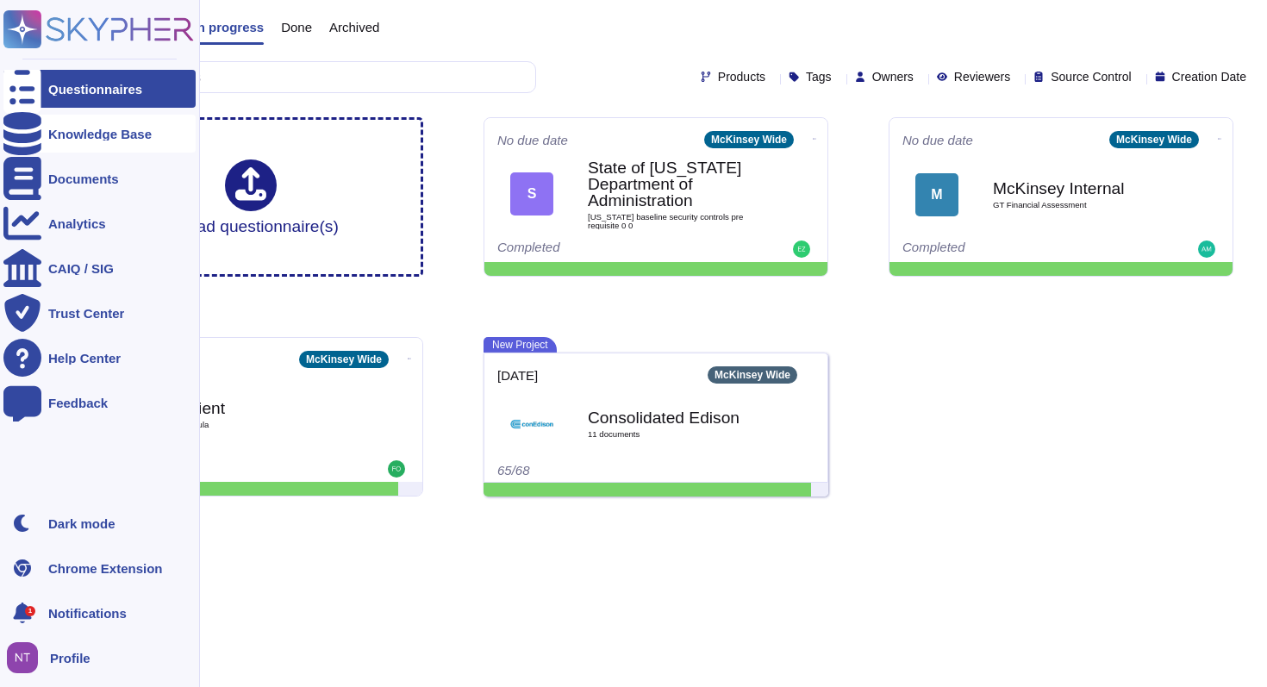
click at [77, 140] on div "Knowledge Base" at bounding box center [99, 134] width 192 height 38
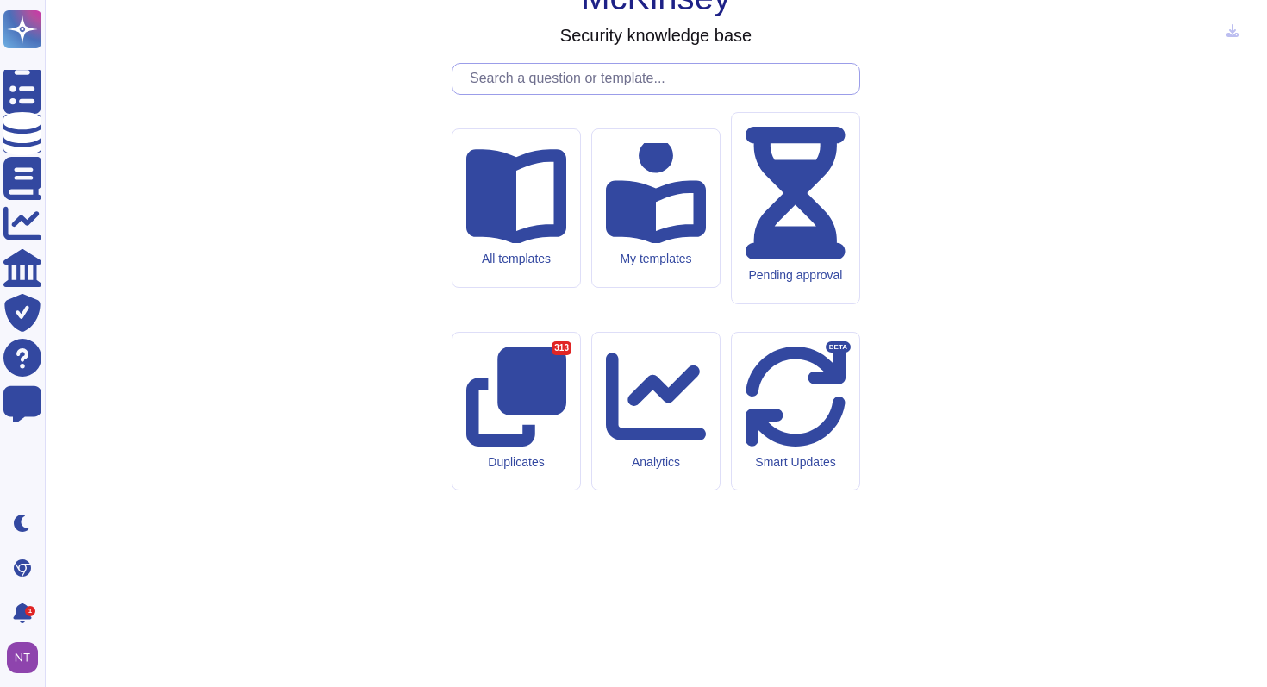
click at [583, 94] on input "text" at bounding box center [660, 79] width 398 height 30
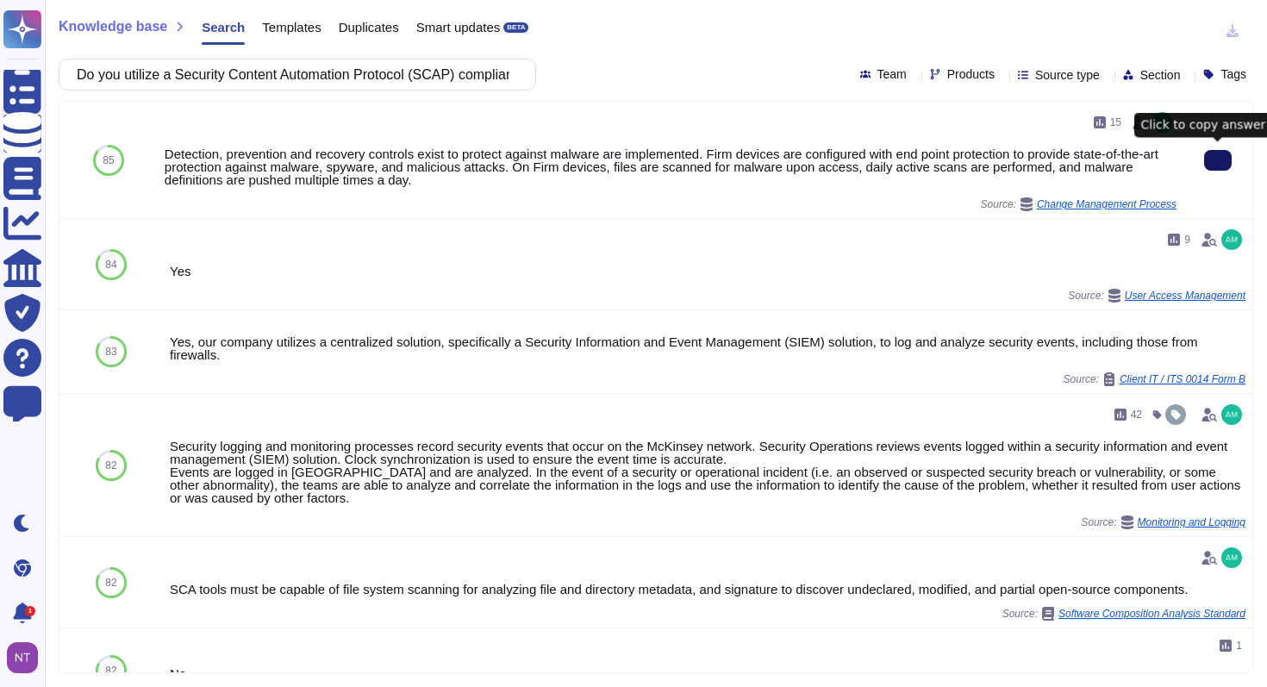
click at [1209, 157] on button at bounding box center [1218, 160] width 28 height 21
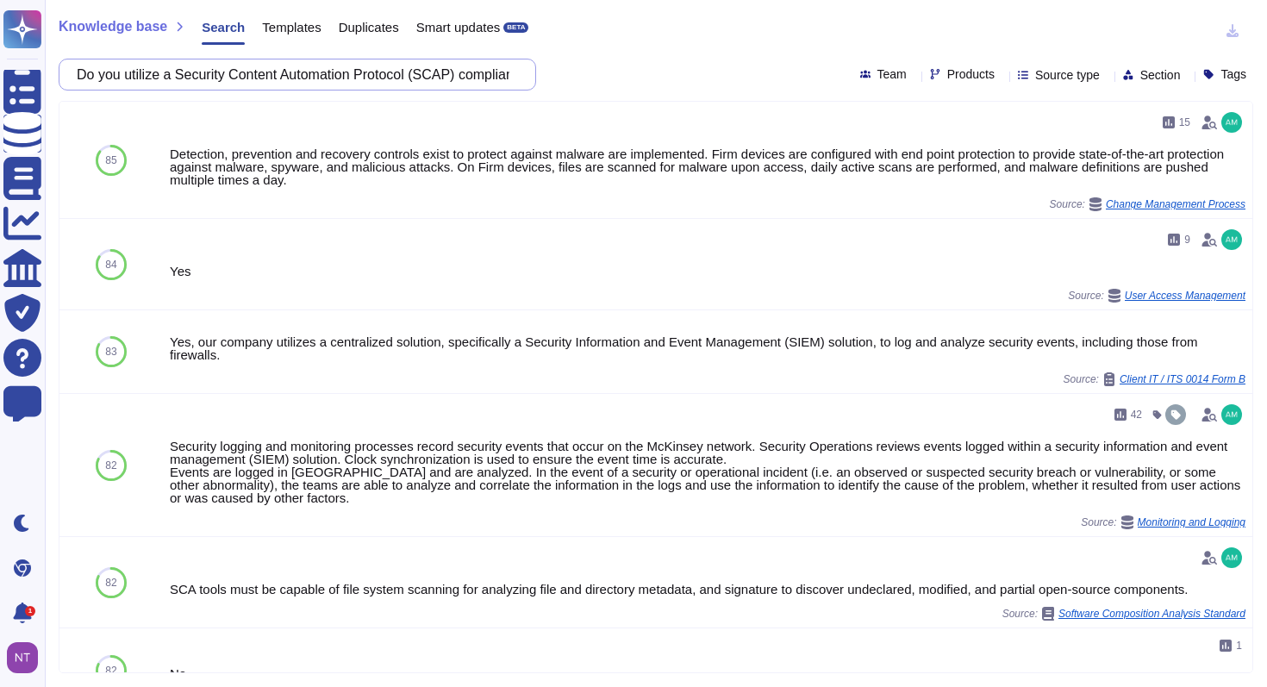
click at [459, 68] on input "Do you utilize a Security Content Automation Protocol (SCAP) compliant configur…" at bounding box center [293, 74] width 450 height 30
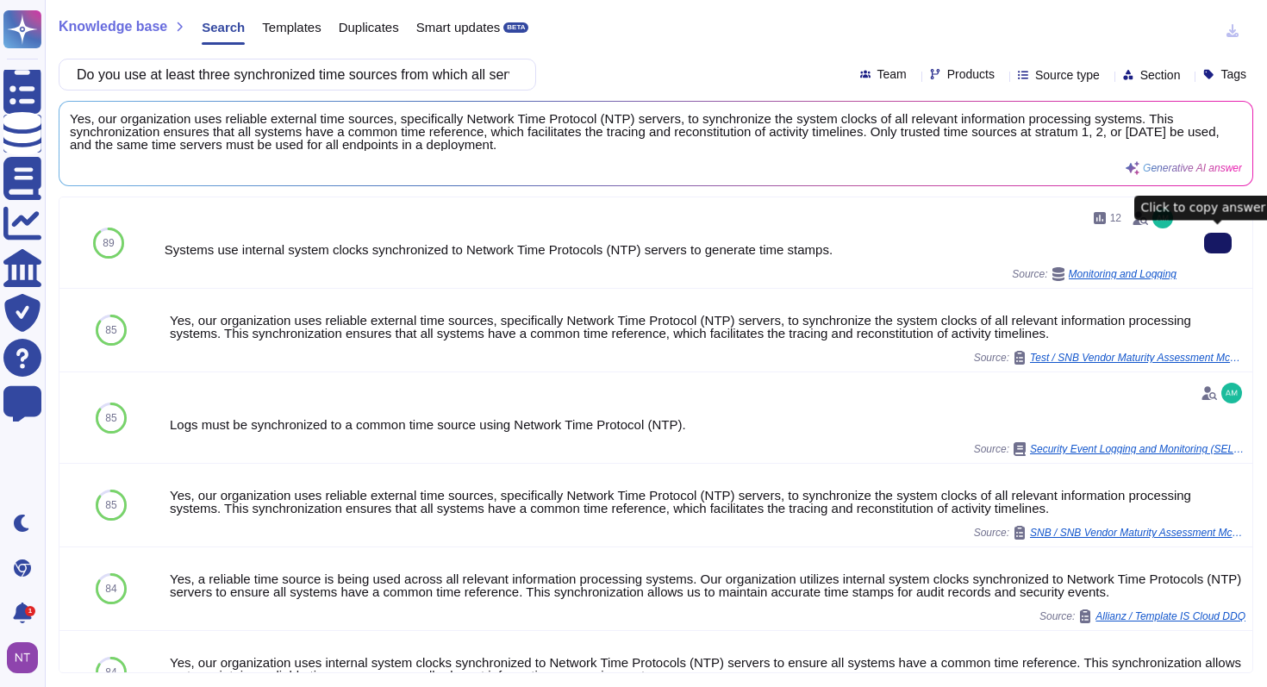
click at [1207, 240] on button at bounding box center [1218, 243] width 28 height 21
click at [1207, 242] on button at bounding box center [1218, 243] width 28 height 21
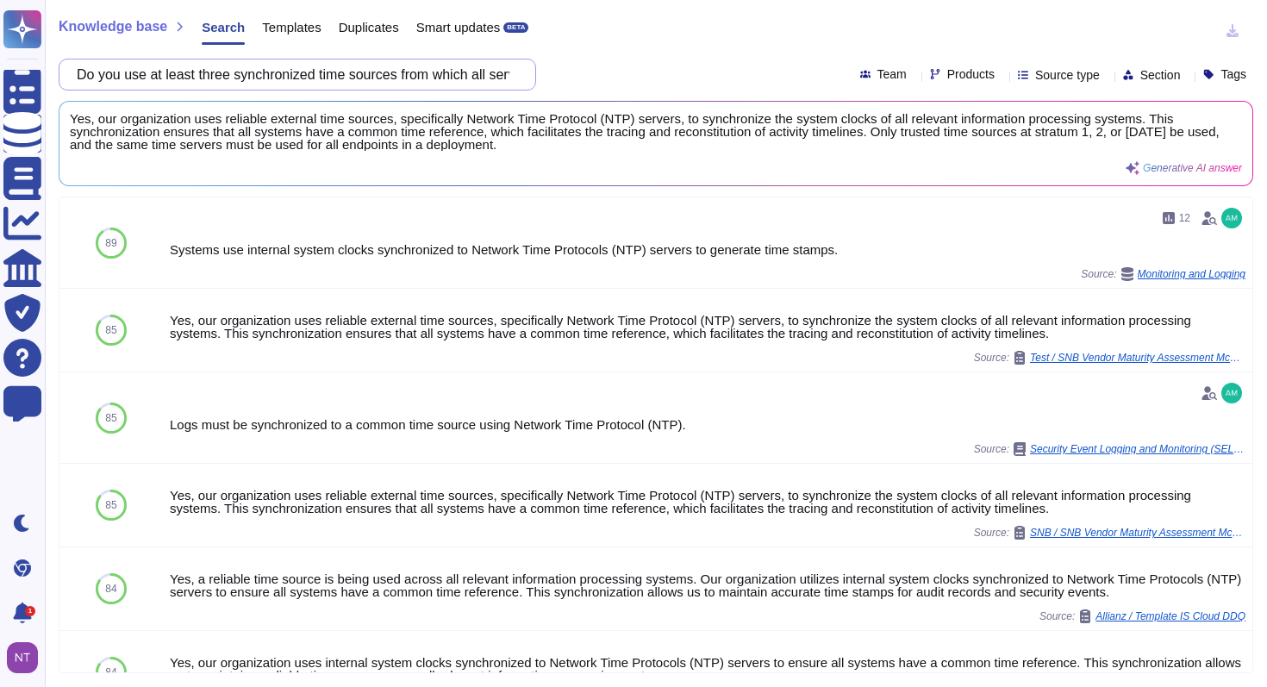
click at [468, 68] on input "Do you use at least three synchronized time sources from which all servers and …" at bounding box center [293, 74] width 450 height 30
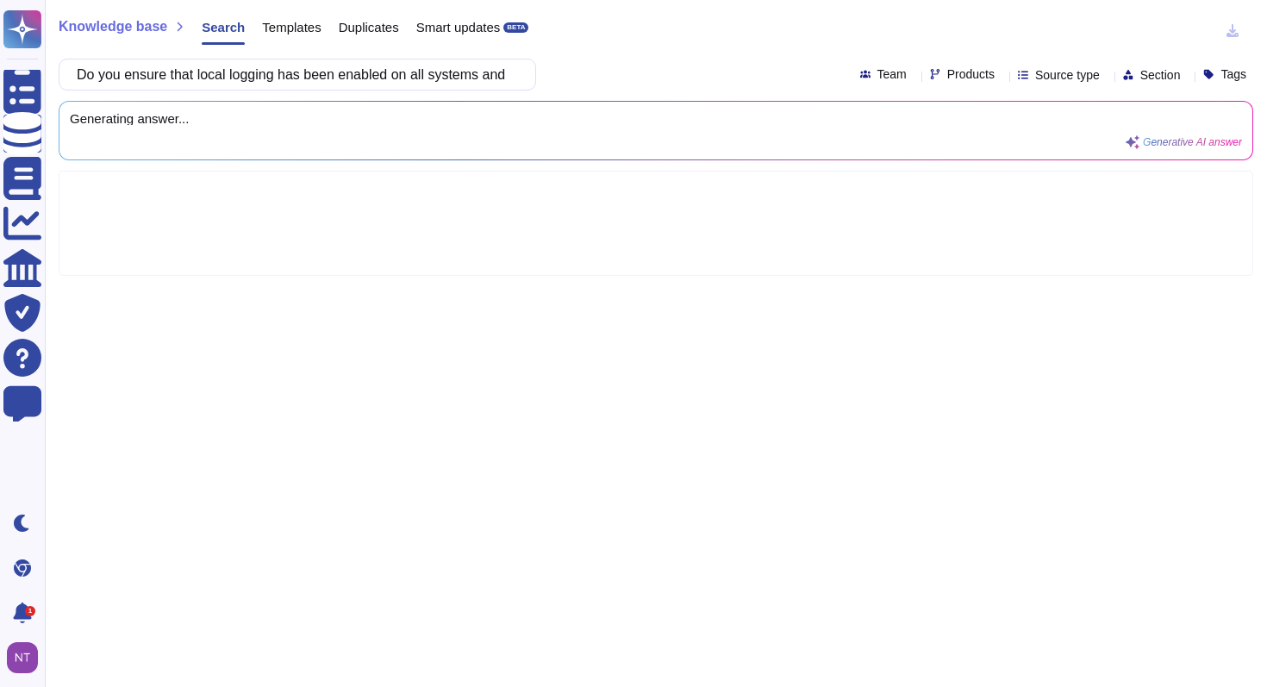
scroll to position [0, 148]
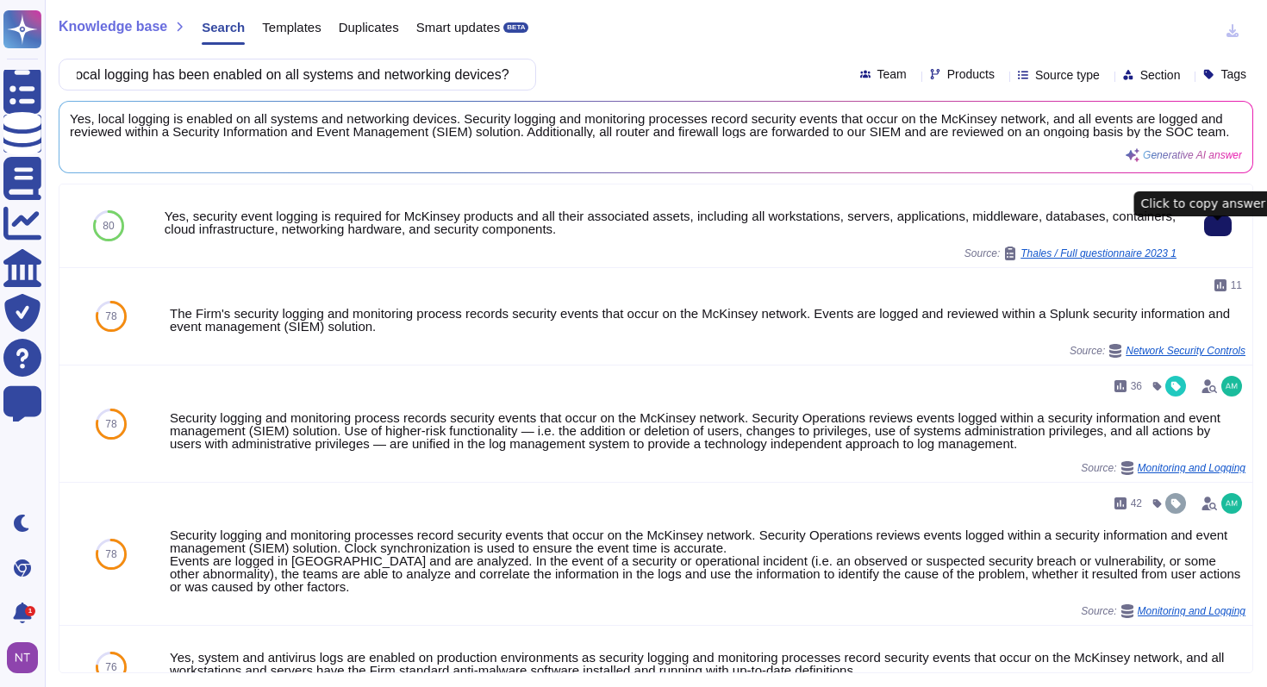
click at [1218, 226] on icon at bounding box center [1218, 226] width 0 height 0
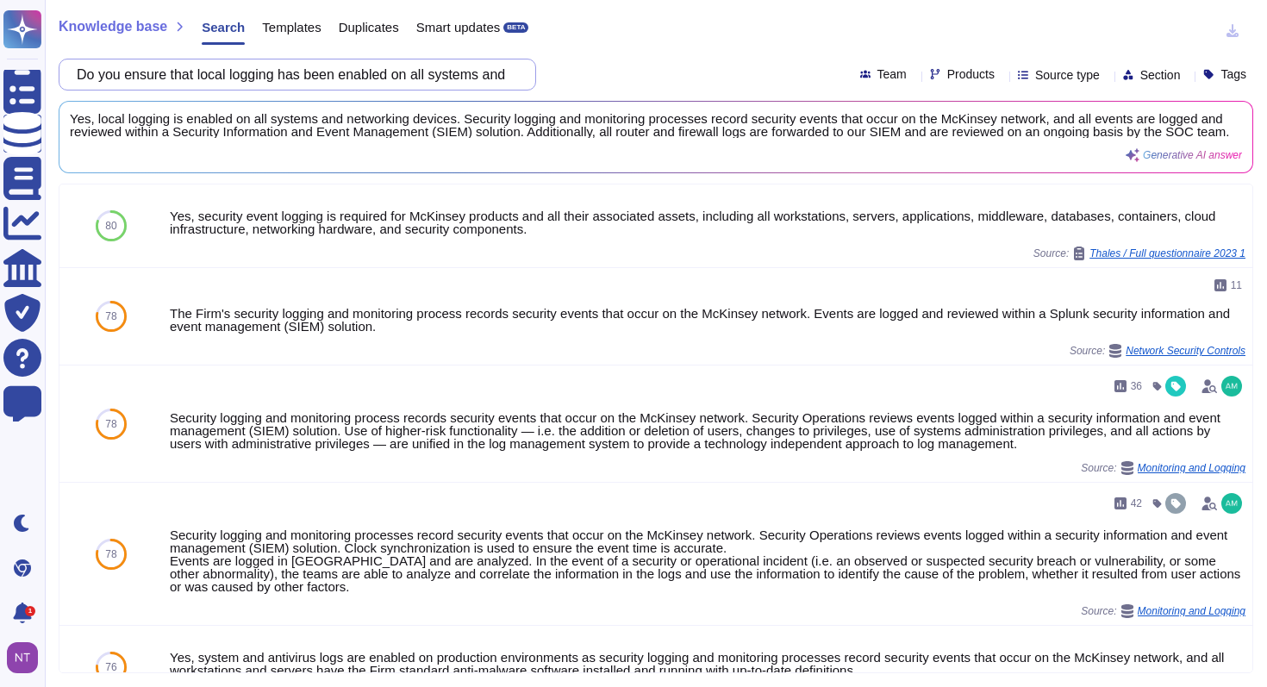
click at [459, 78] on input "Do you ensure that local logging has been enabled on all systems and networking…" at bounding box center [293, 74] width 450 height 30
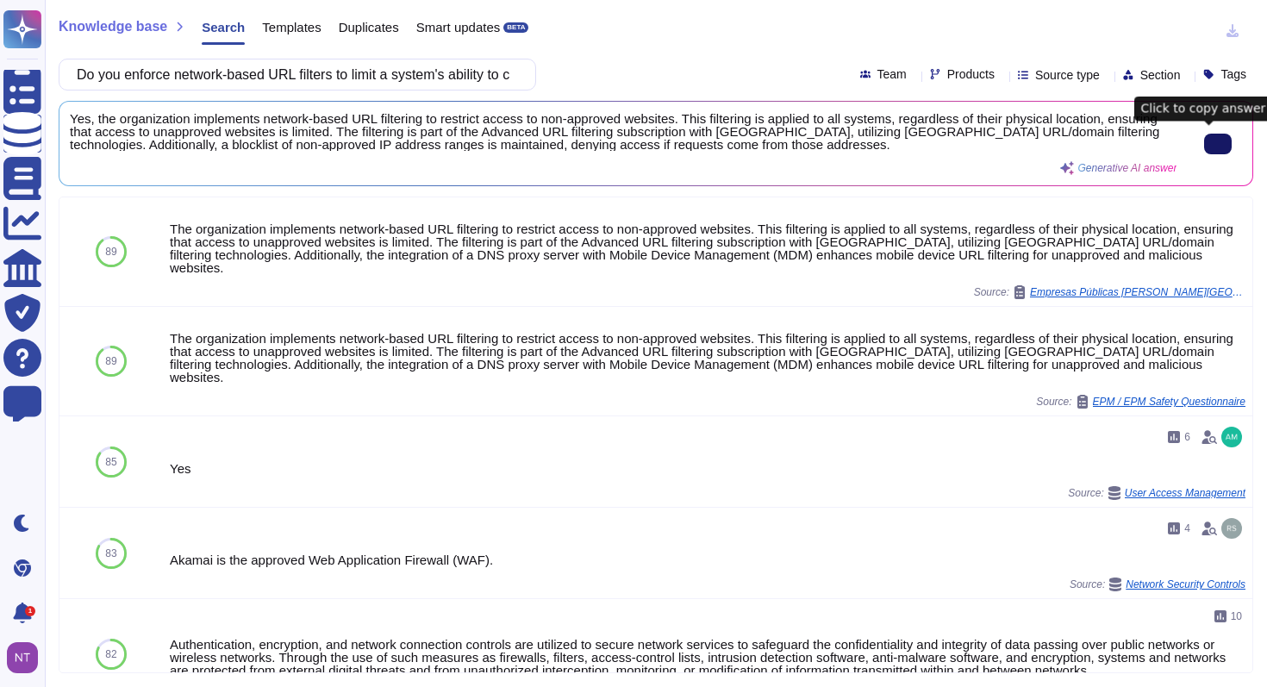
click at [1204, 142] on button at bounding box center [1218, 144] width 28 height 21
click at [465, 68] on input "Do you enforce network-based URL filters to limit a system's ability to connect…" at bounding box center [293, 74] width 450 height 30
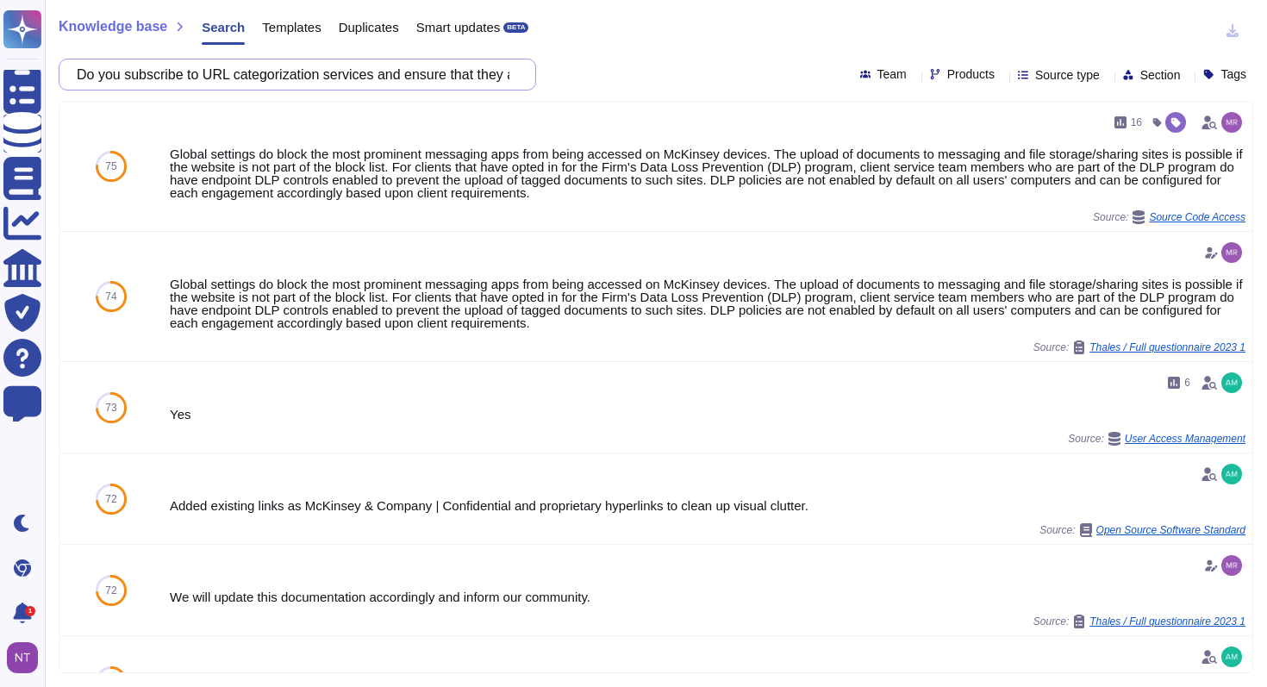
click at [439, 77] on input "Do you subscribe to URL categorization services and ensure that they are up-to-…" at bounding box center [293, 74] width 450 height 30
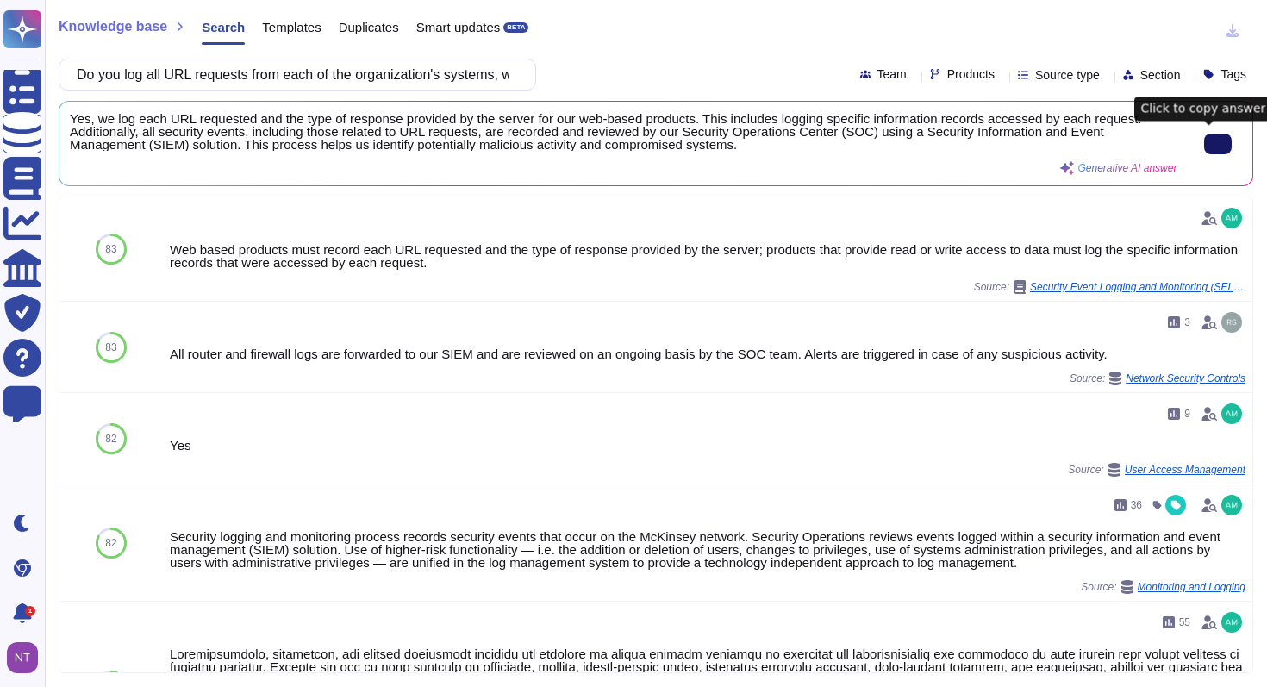
click at [1204, 138] on button at bounding box center [1218, 144] width 28 height 21
click at [489, 67] on input "Do you log all URL requests from each of the organization's systems, whether on…" at bounding box center [293, 74] width 450 height 30
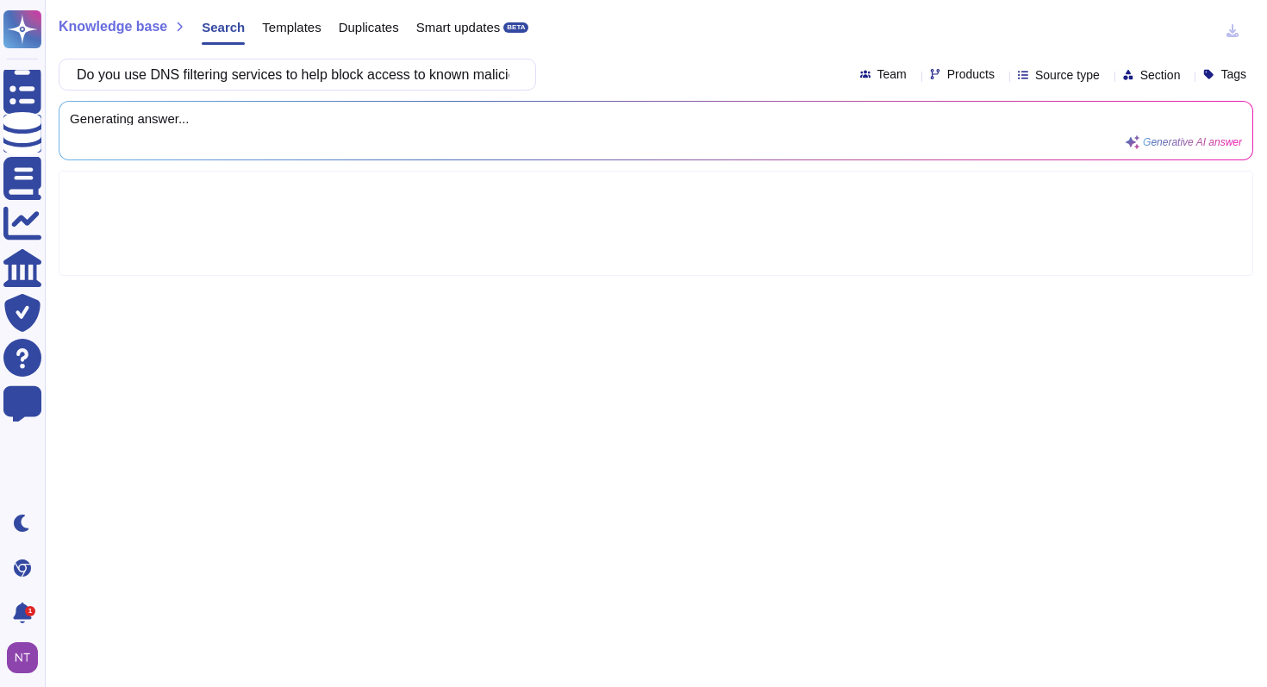
scroll to position [0, 109]
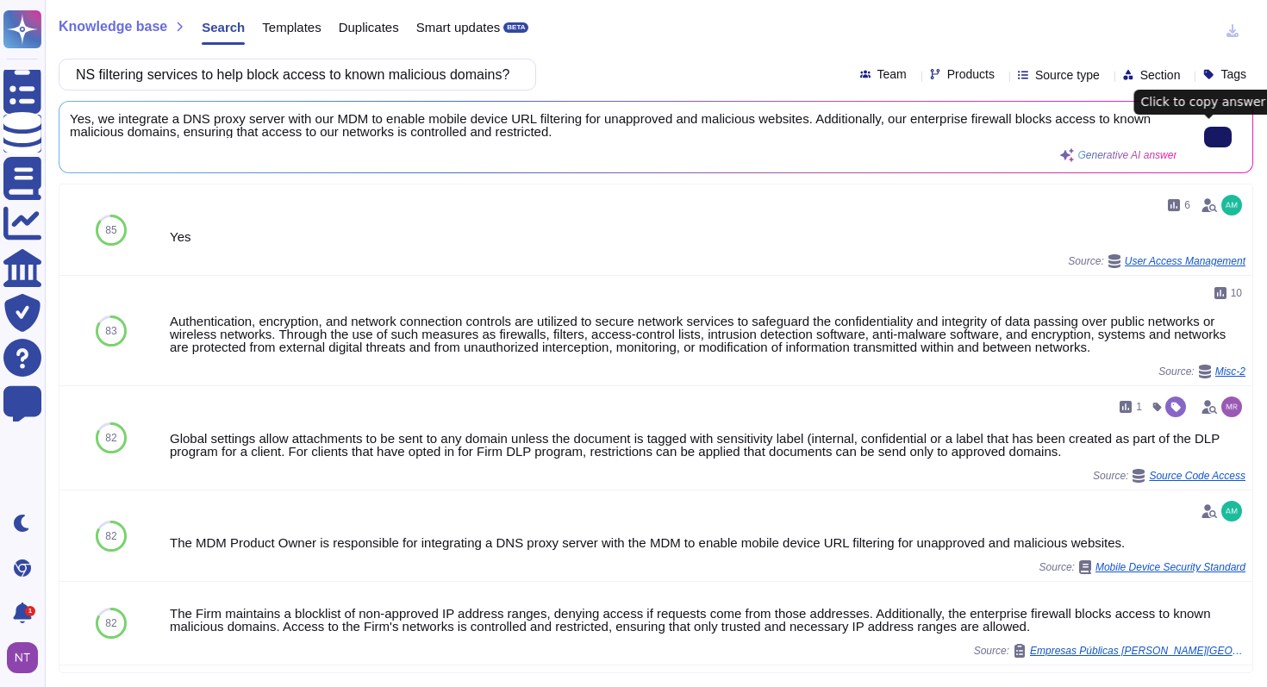
click at [1204, 141] on button at bounding box center [1218, 137] width 28 height 21
click at [436, 79] on input "Do you use DNS filtering services to help block access to known malicious domai…" at bounding box center [293, 74] width 450 height 30
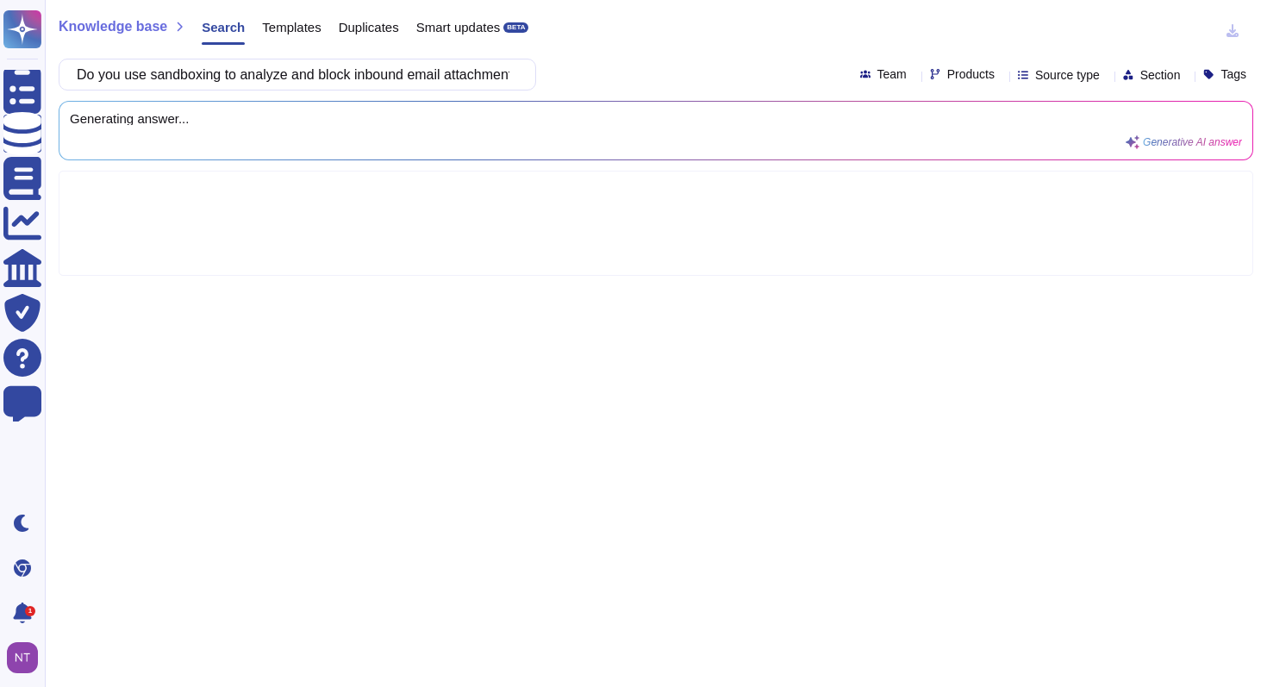
scroll to position [0, 190]
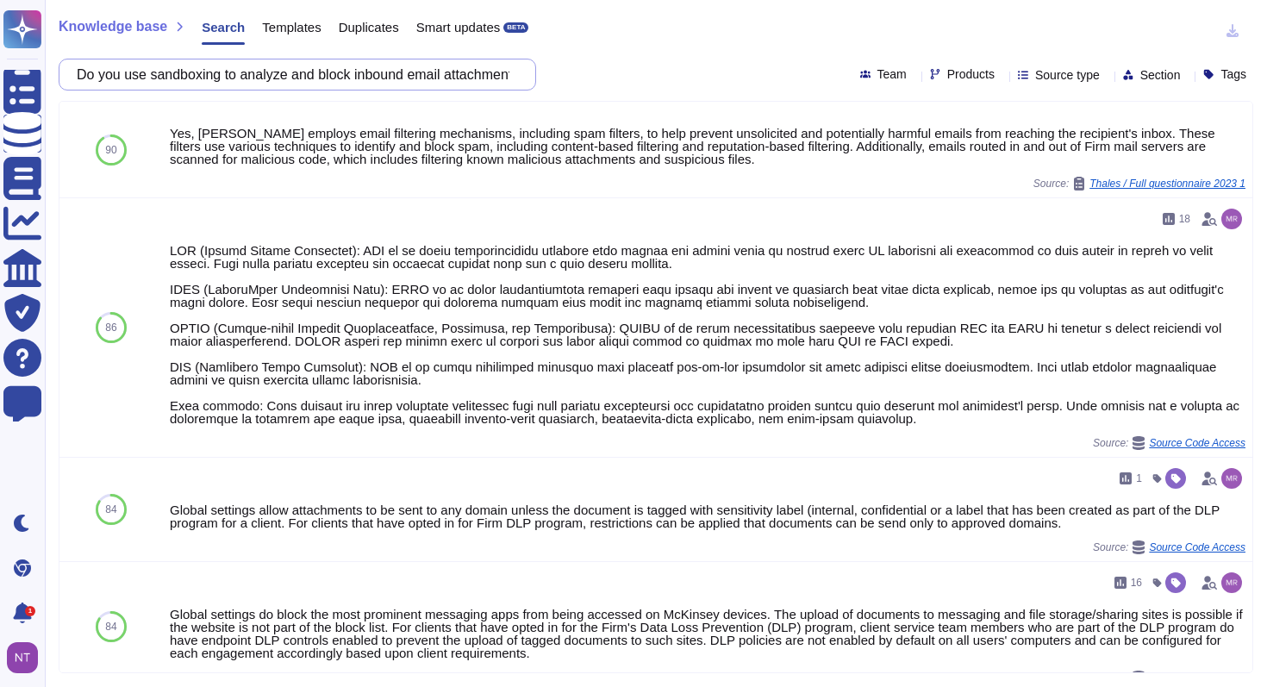
click at [421, 78] on input "Do you use sandboxing to analyze and block inbound email attachments with malic…" at bounding box center [293, 74] width 450 height 30
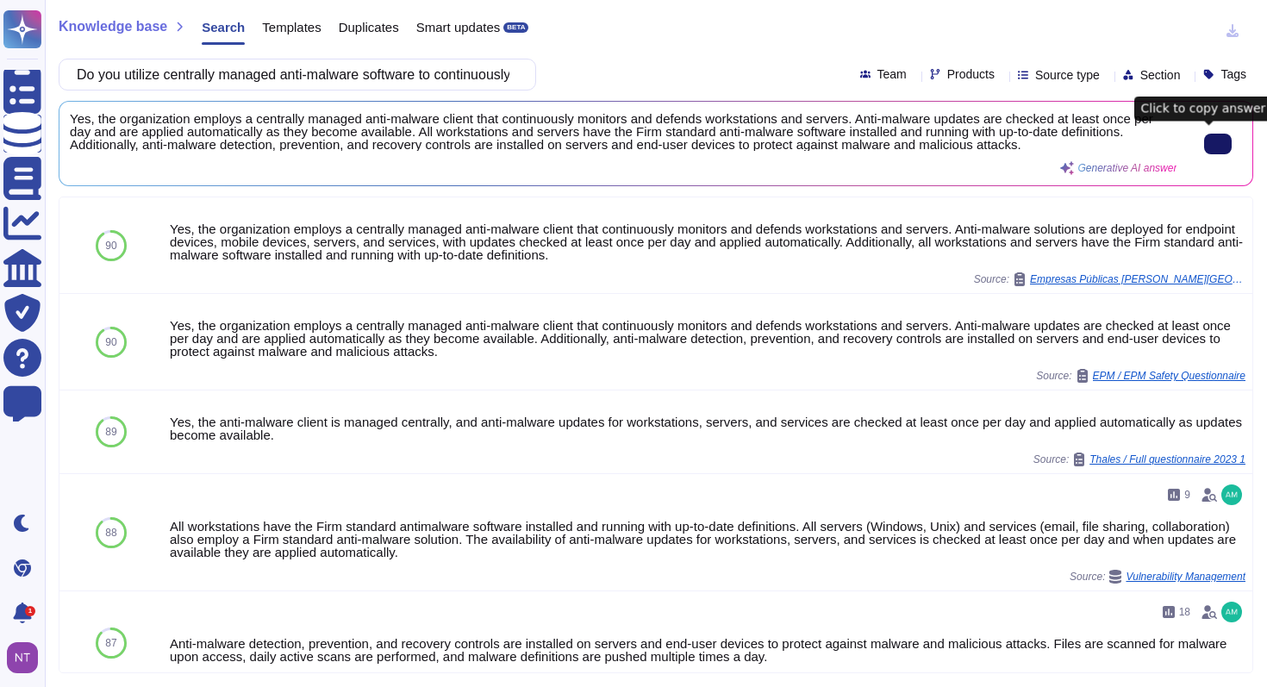
click at [1218, 144] on icon at bounding box center [1218, 144] width 0 height 0
click at [416, 75] on input "Do you utilize centrally managed anti-malware software to continuously monitor …" at bounding box center [293, 74] width 450 height 30
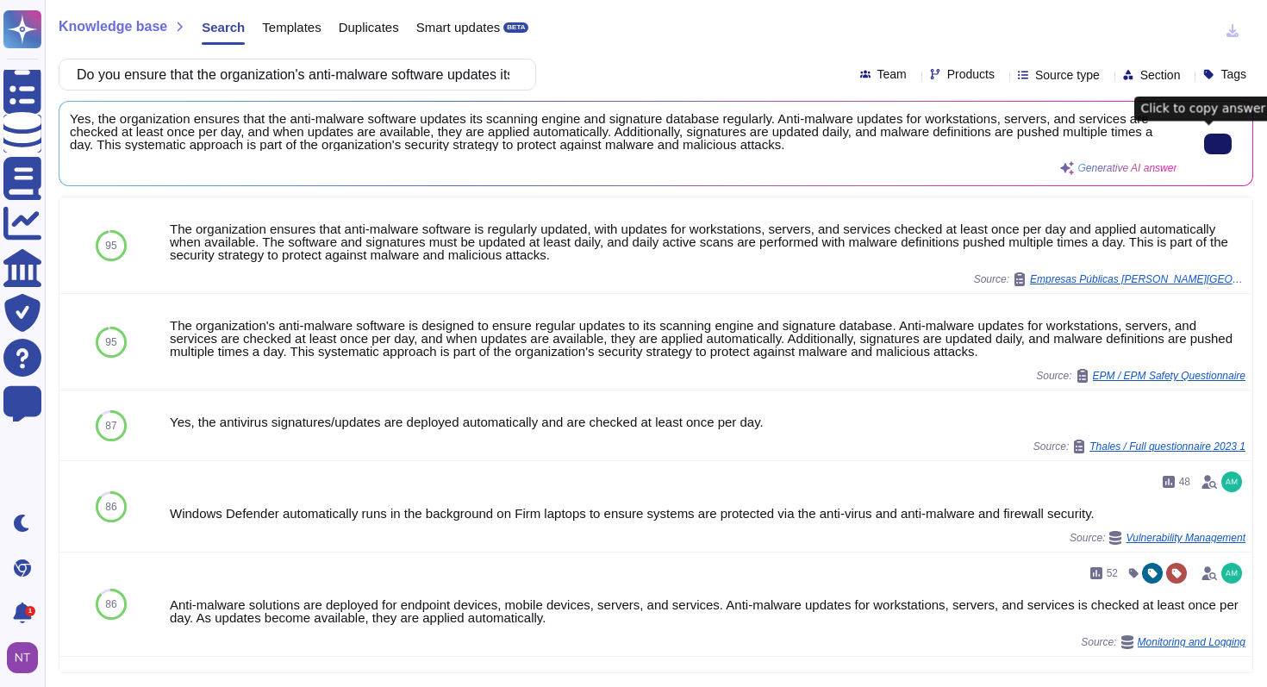
click at [484, 78] on input "Do you ensure that the organization's anti-malware software updates its scannin…" at bounding box center [293, 74] width 450 height 30
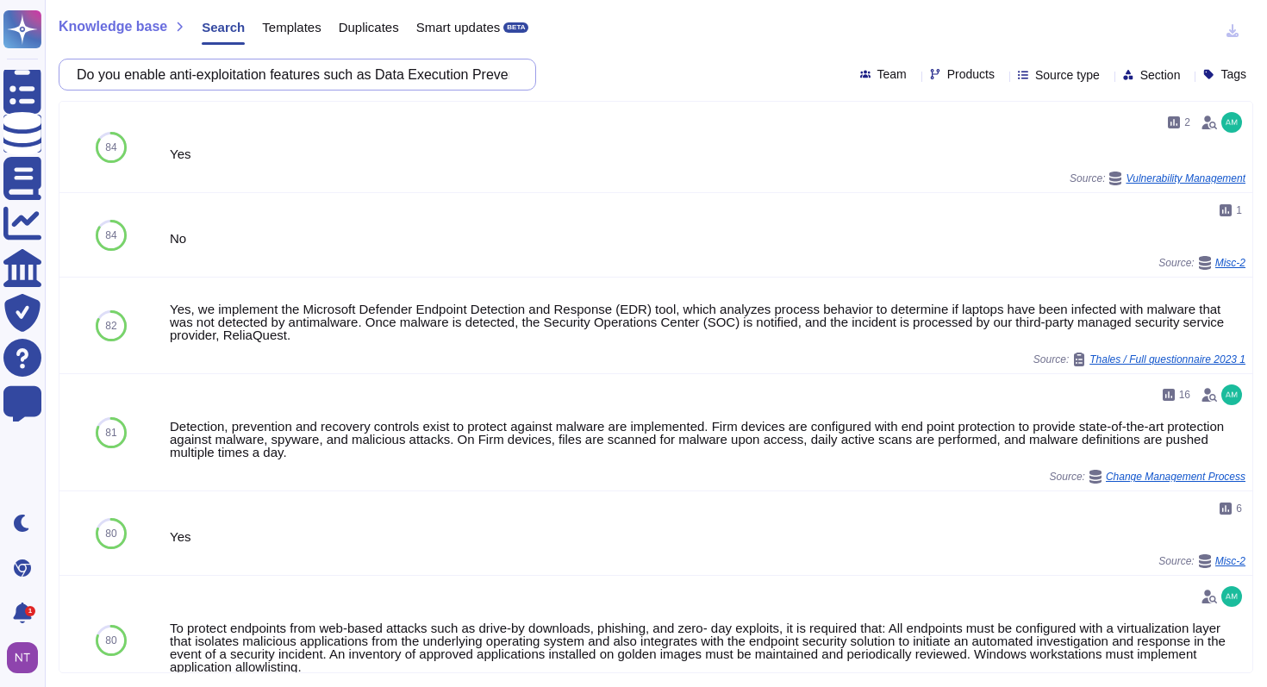
click at [345, 73] on input "Do you enable anti-exploitation features such as Data Execution Prevention (DEP…" at bounding box center [293, 74] width 450 height 30
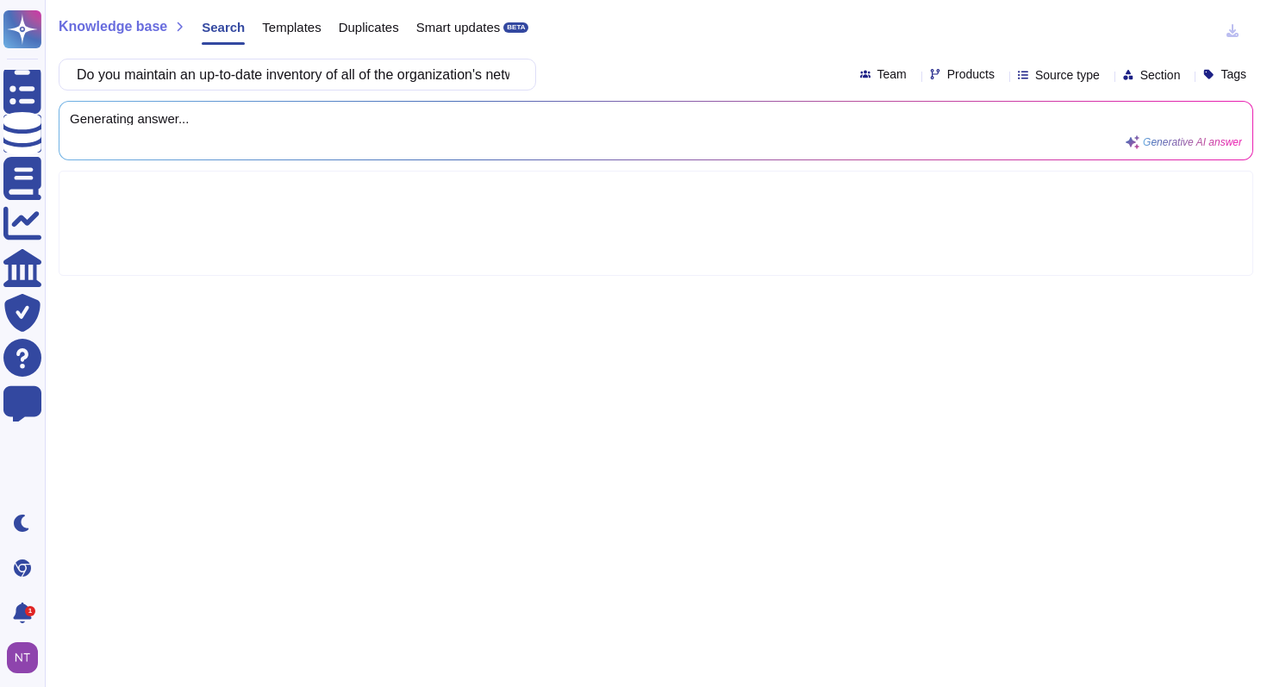
scroll to position [0, 135]
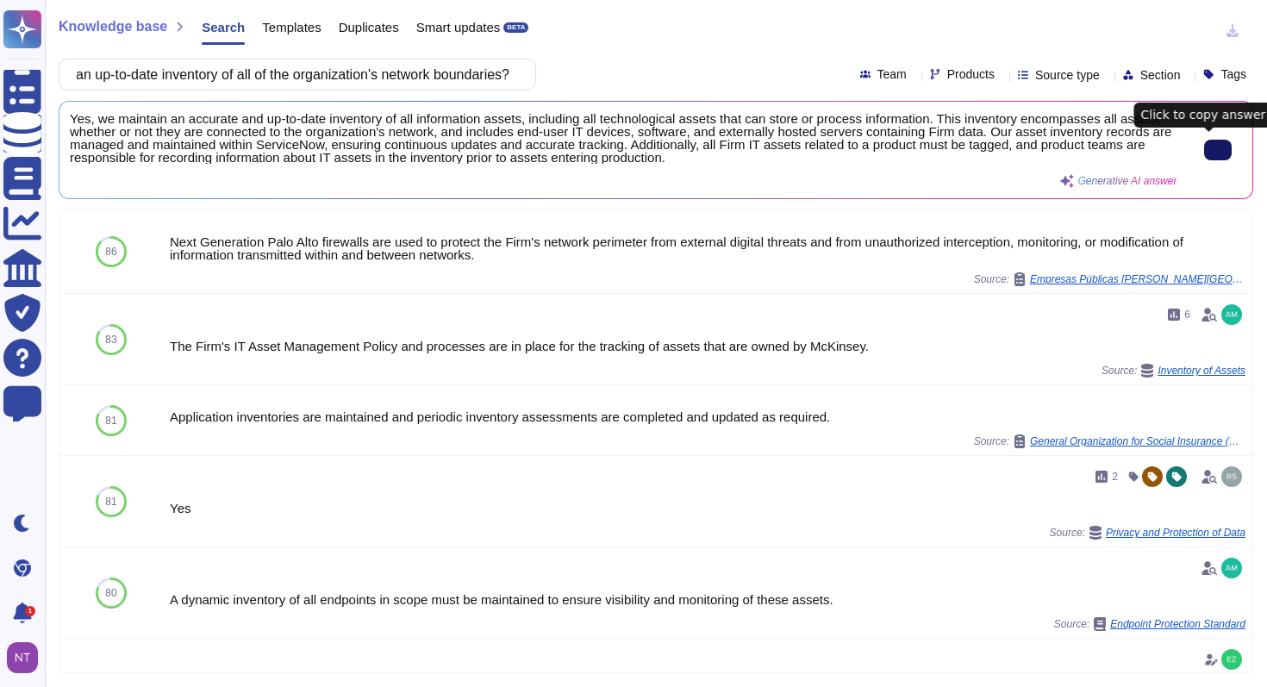
click at [1204, 149] on button at bounding box center [1218, 150] width 28 height 21
click at [368, 81] on input "Do you maintain an up-to-date inventory of all of the organization's network bo…" at bounding box center [293, 74] width 450 height 30
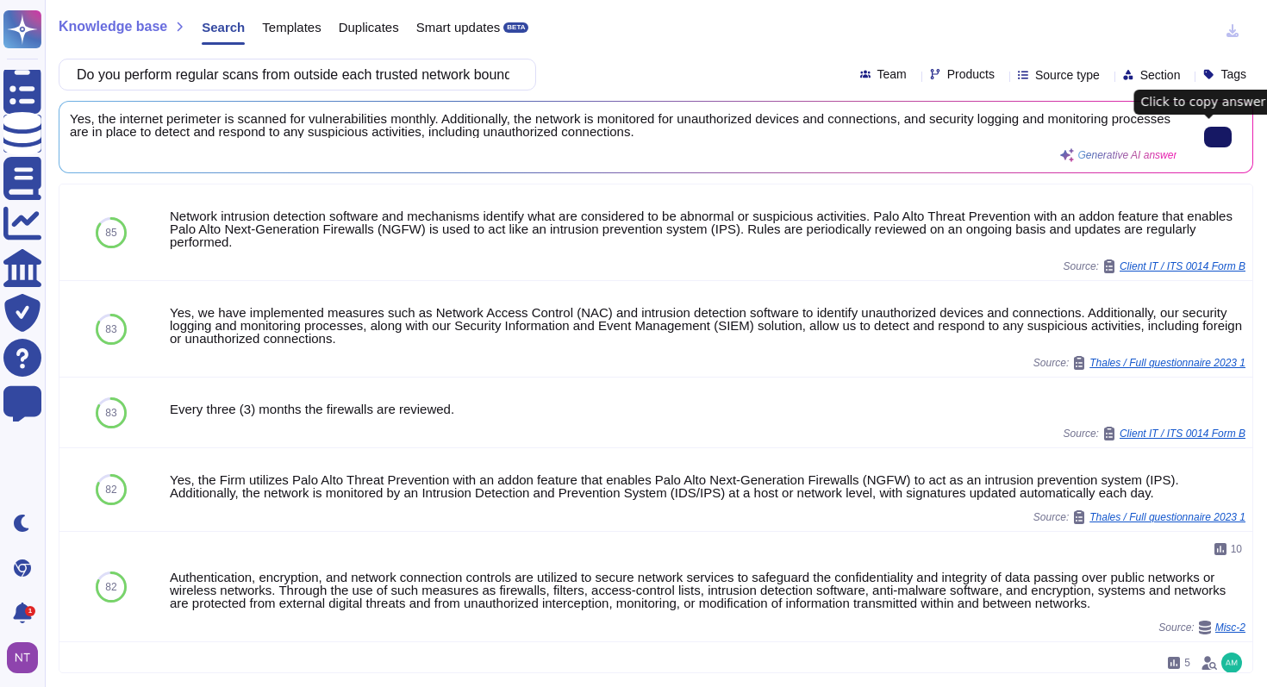
click at [1204, 129] on button at bounding box center [1218, 137] width 28 height 21
click at [443, 78] on input "Do you perform regular scans from outside each trusted network boundary to dete…" at bounding box center [293, 74] width 450 height 30
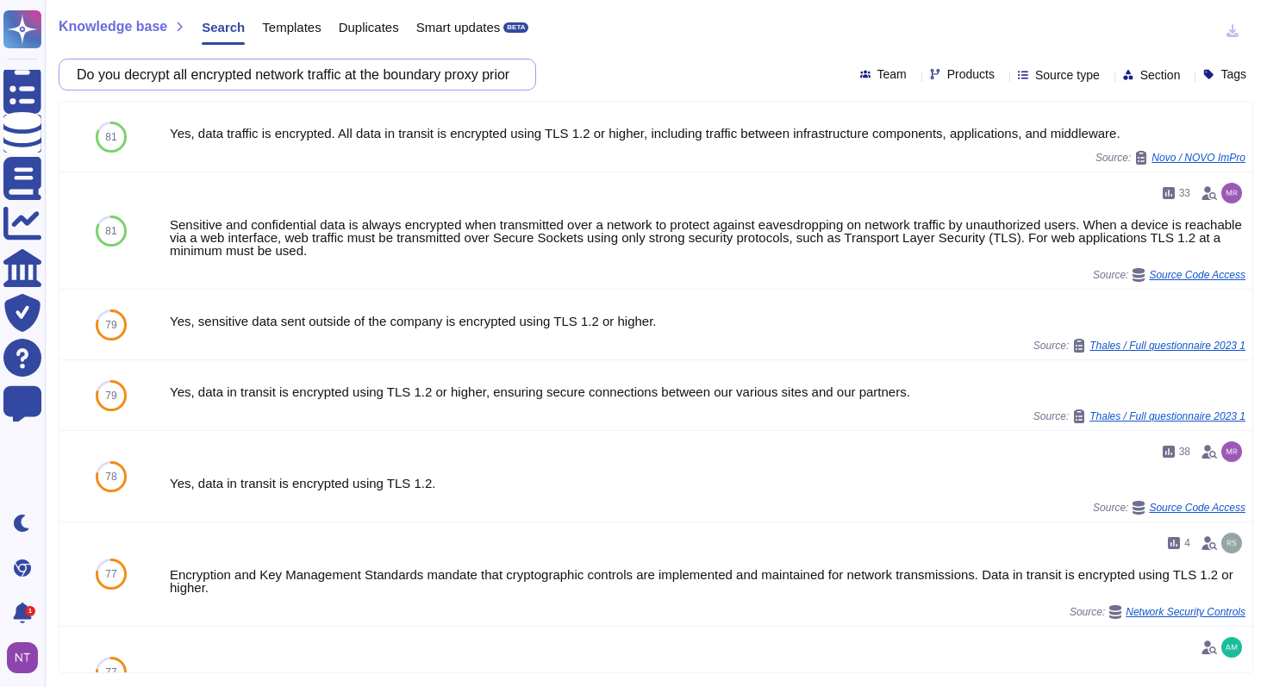
click at [453, 74] on input "Do you decrypt all encrypted network traffic at the boundary proxy prior to ana…" at bounding box center [293, 74] width 450 height 30
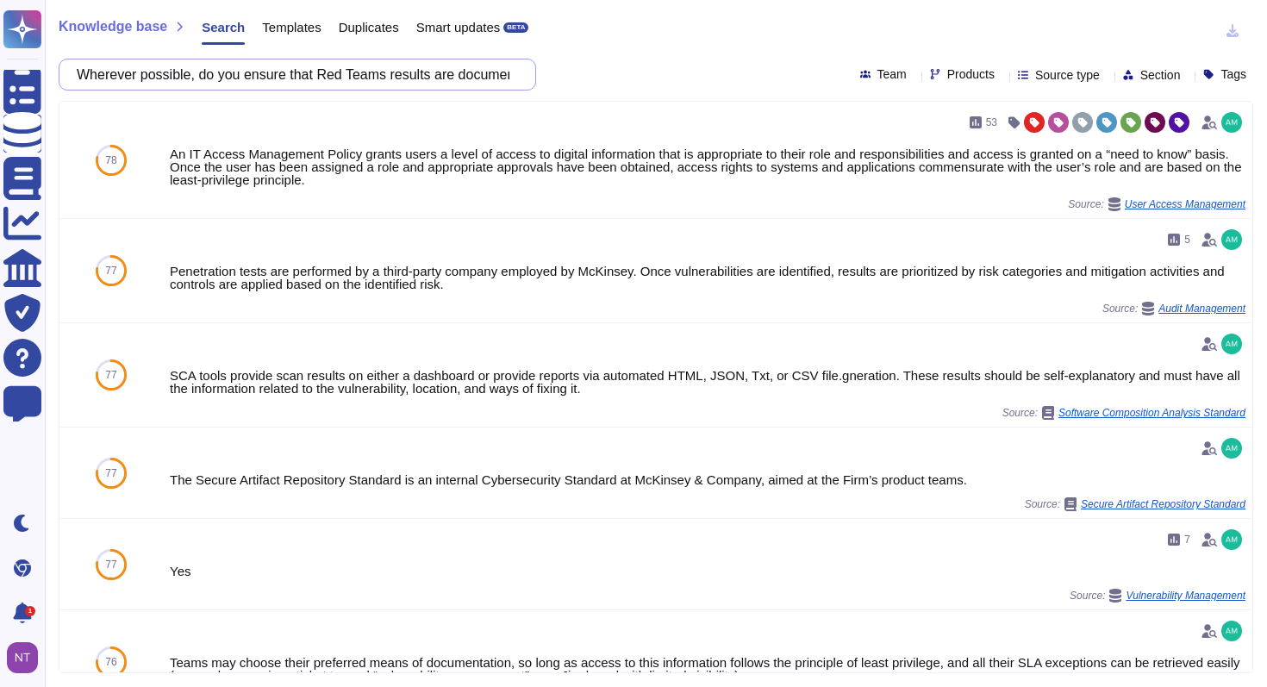
click at [366, 81] on input "Wherever possible, do you ensure that Red Teams results are documented using op…" at bounding box center [293, 74] width 450 height 30
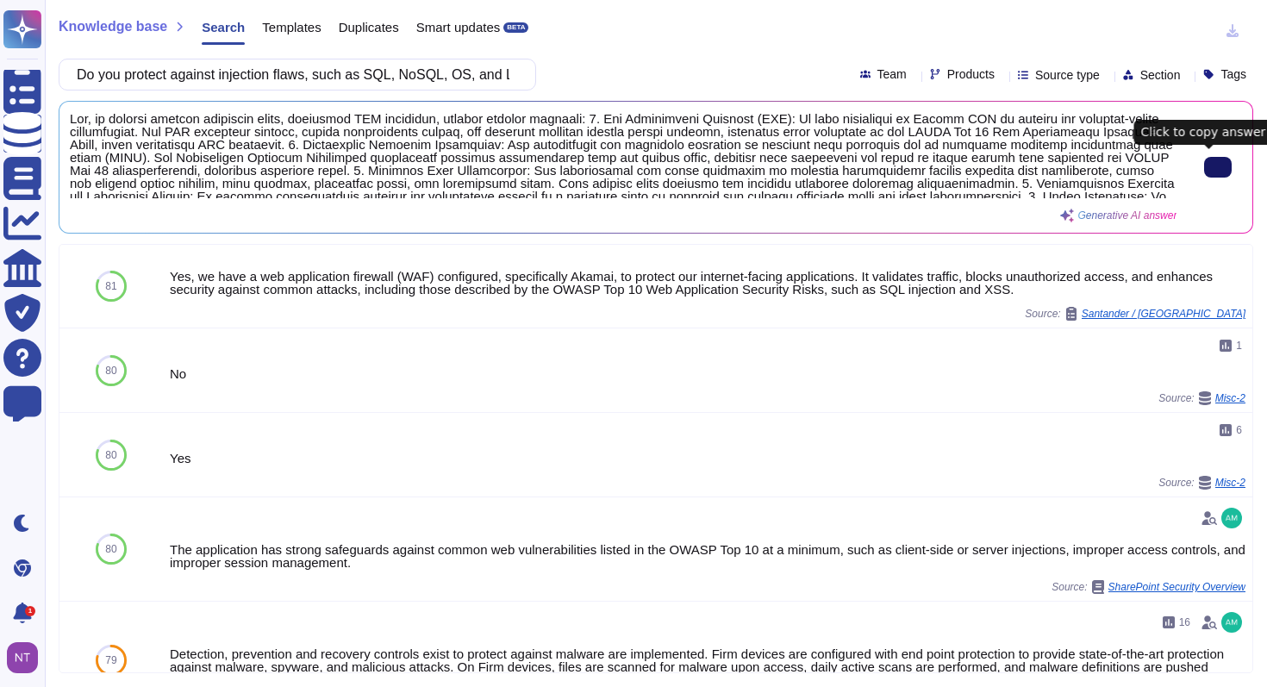
click at [1204, 174] on button at bounding box center [1218, 167] width 28 height 21
click at [456, 72] on input "Do you protect against injection flaws, such as SQL, NoSQL, OS, and LDAP inject…" at bounding box center [293, 74] width 450 height 30
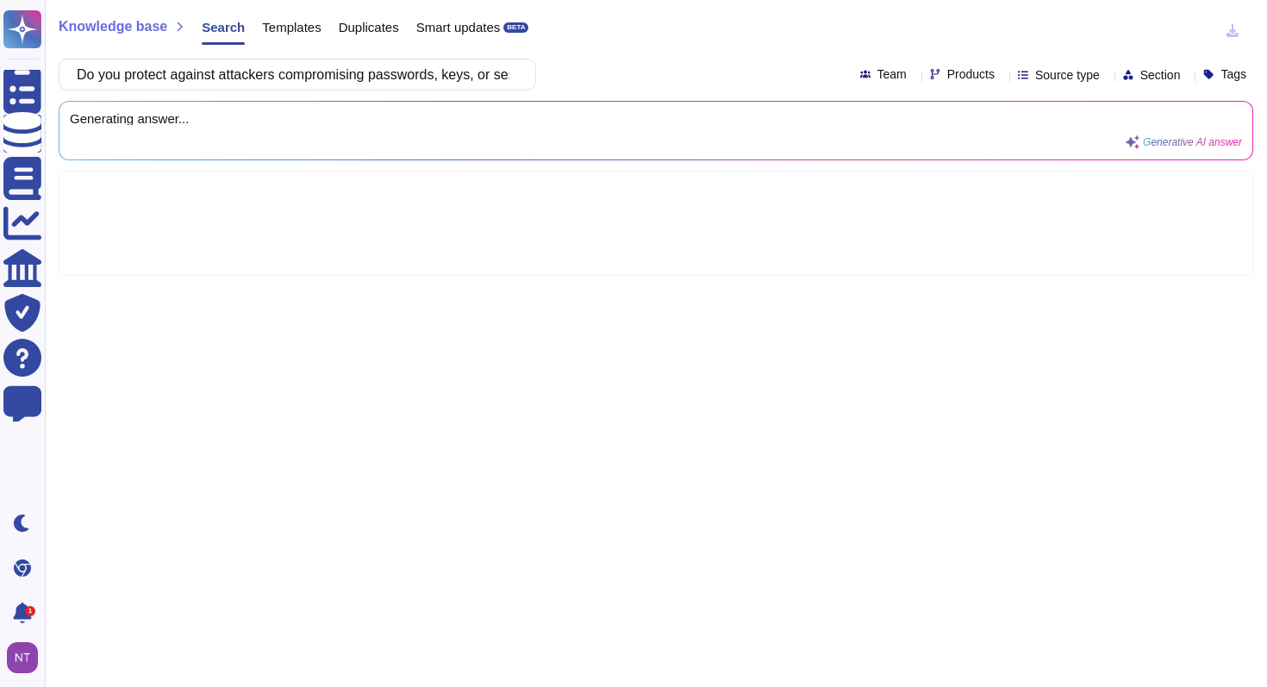
scroll to position [0, 241]
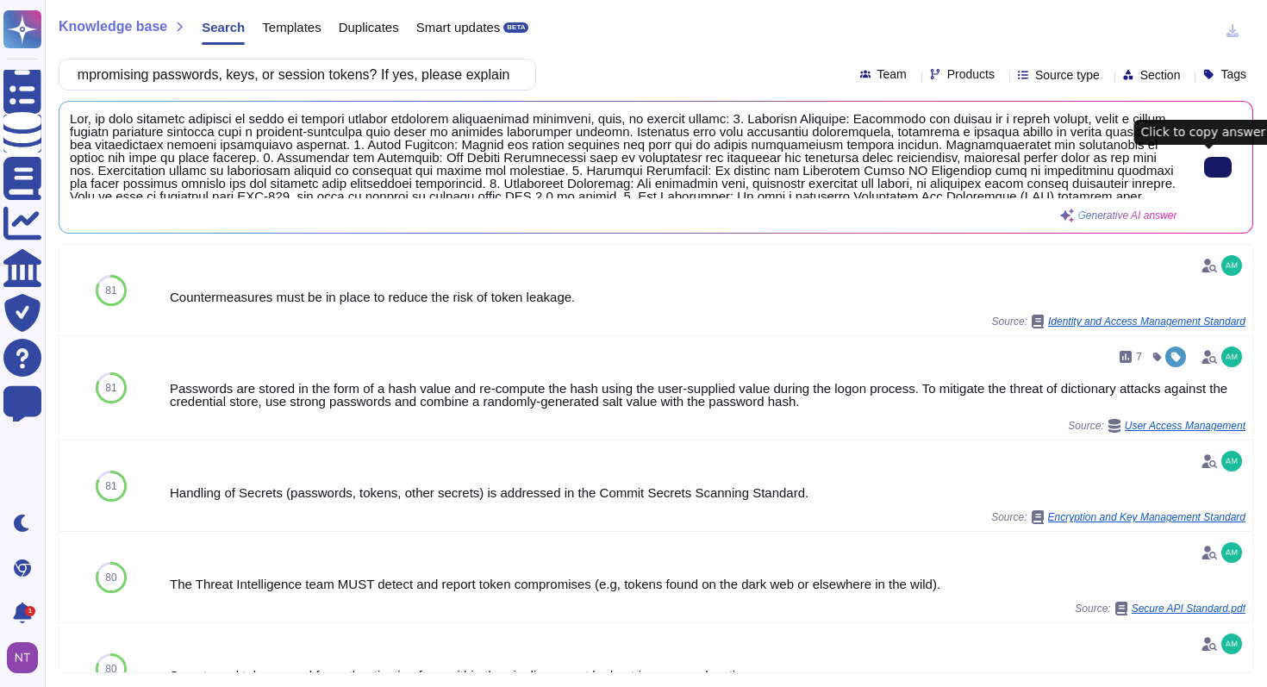
click at [1204, 169] on button at bounding box center [1218, 167] width 28 height 21
click at [433, 77] on input "Do you protect against attackers compromising passwords, keys, or session token…" at bounding box center [293, 74] width 450 height 30
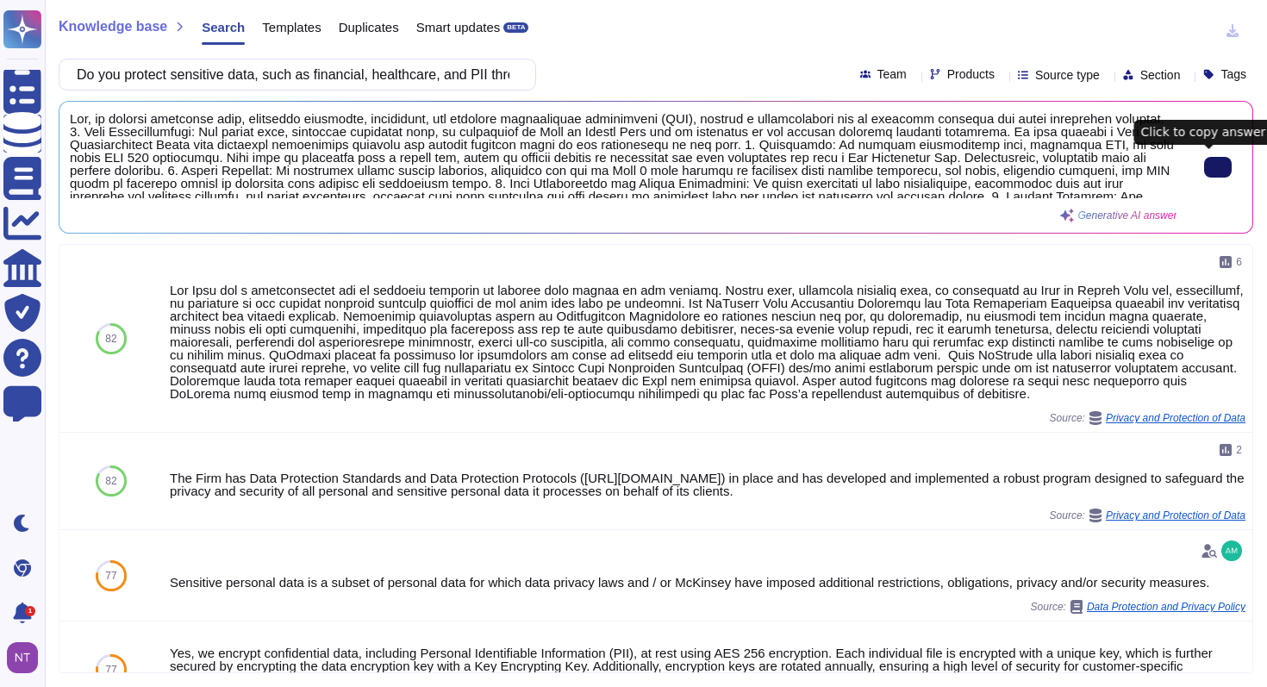
click at [1204, 163] on button at bounding box center [1218, 167] width 28 height 21
click at [460, 63] on input "Do you protect sensitive data, such as financial, healthcare, and PII through e…" at bounding box center [293, 74] width 450 height 30
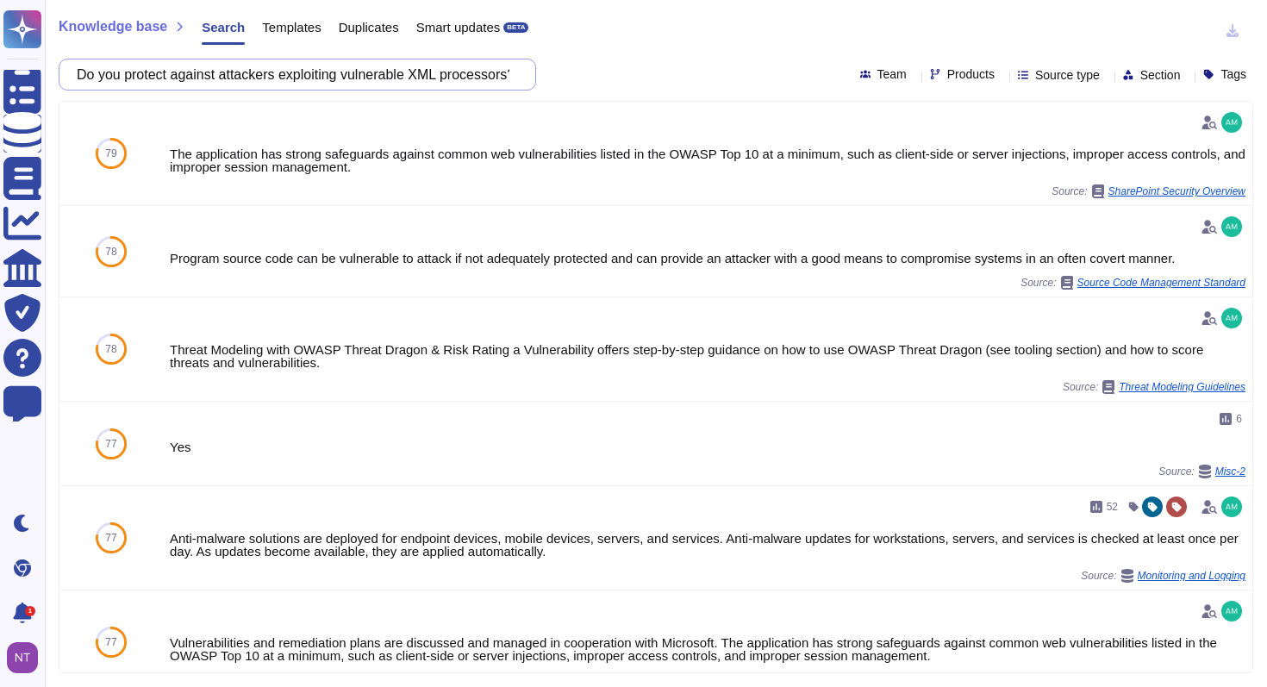
click at [466, 71] on input "Do you protect against attackers exploiting vulnerable XML processors? If yes, …" at bounding box center [293, 74] width 450 height 30
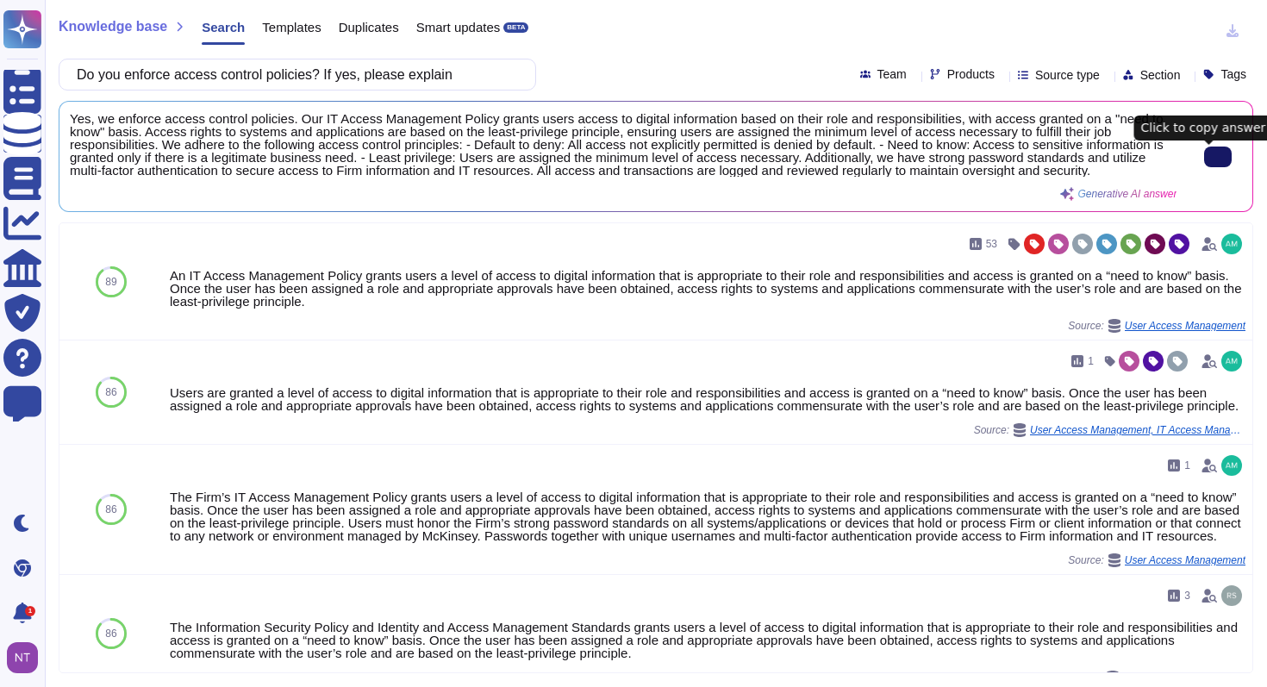
click at [1218, 157] on icon at bounding box center [1218, 157] width 0 height 0
click at [378, 67] on input "Do you enforce access control policies? If yes, please explain" at bounding box center [293, 74] width 450 height 30
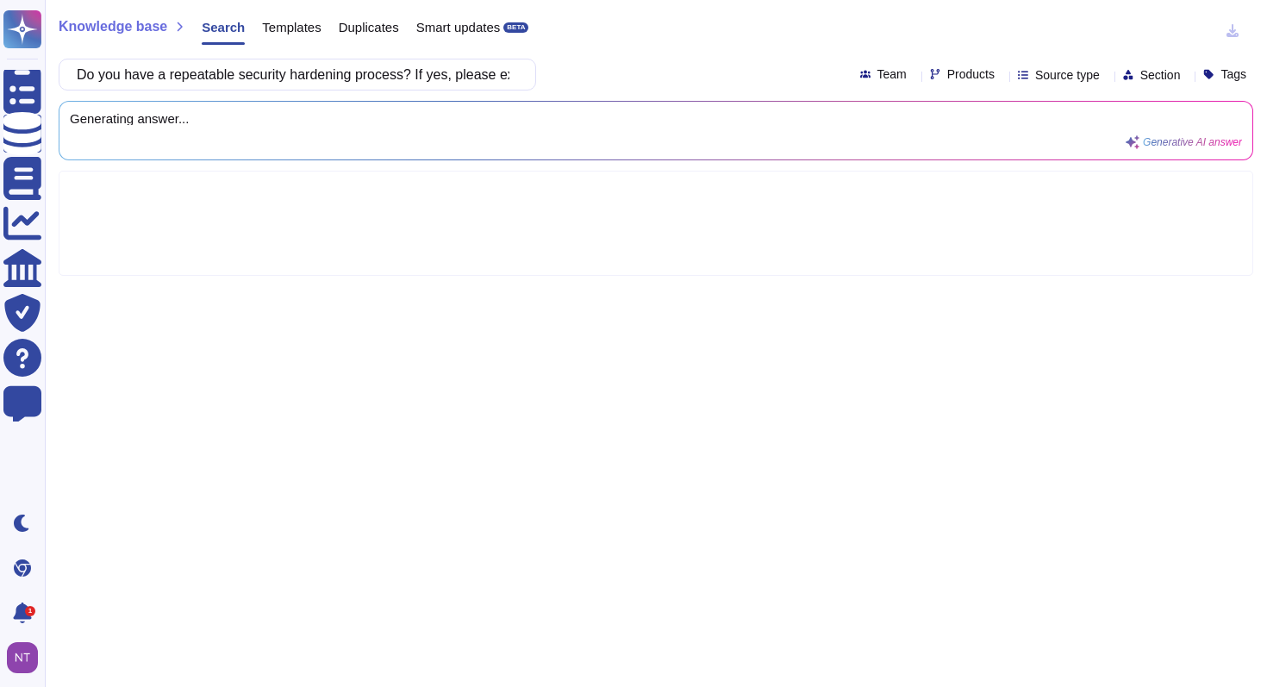
scroll to position [0, 53]
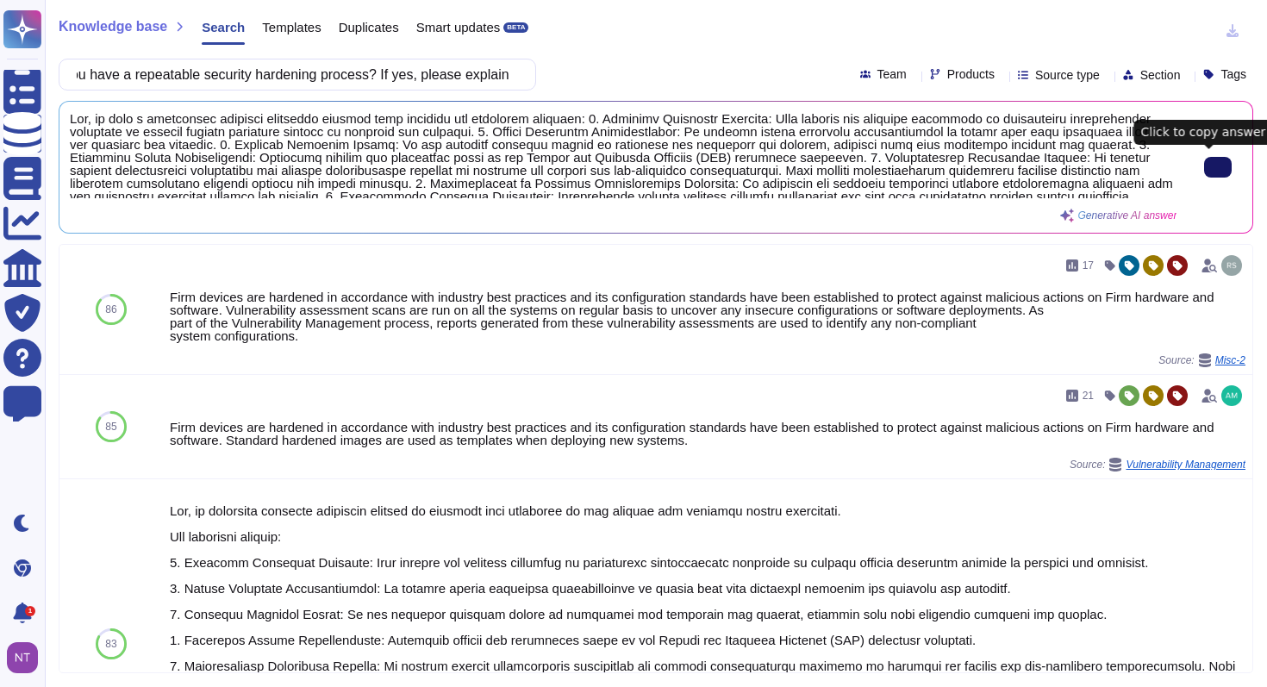
click at [397, 73] on input "Do you have a repeatable security hardening process? If yes, please explain" at bounding box center [293, 74] width 450 height 30
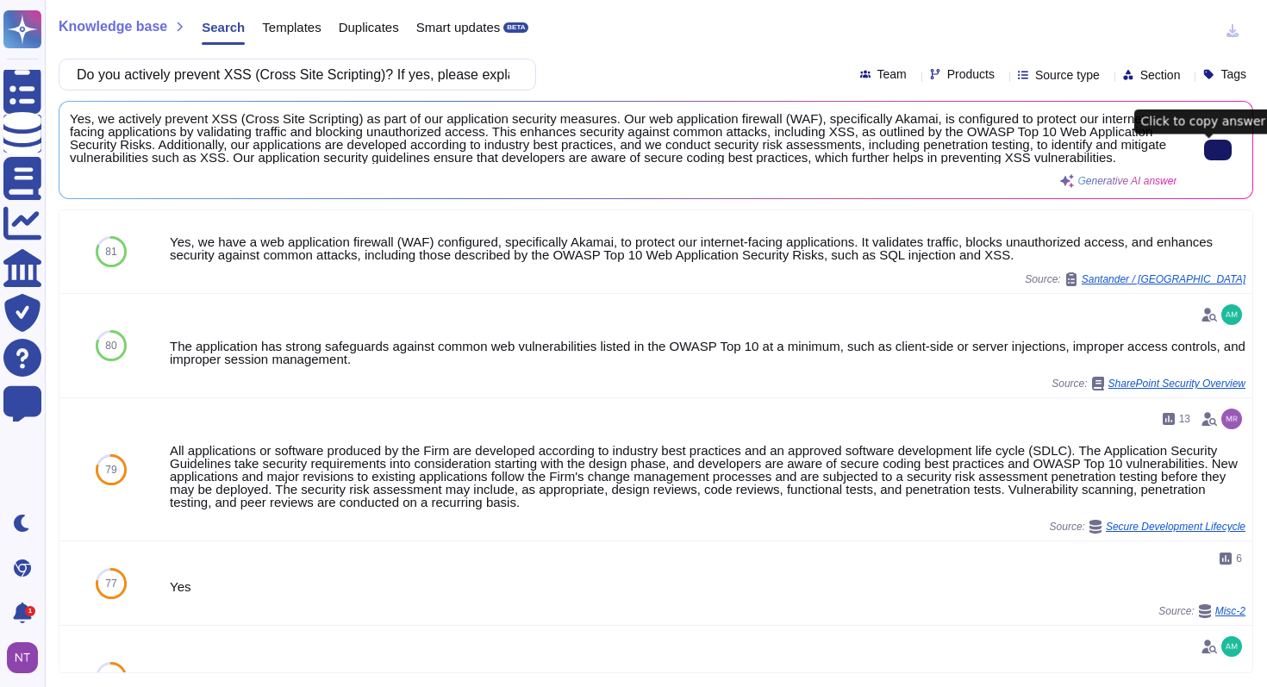
click at [407, 72] on input "Do you actively prevent XSS (Cross Site Scripting)? If yes, please explain" at bounding box center [293, 74] width 450 height 30
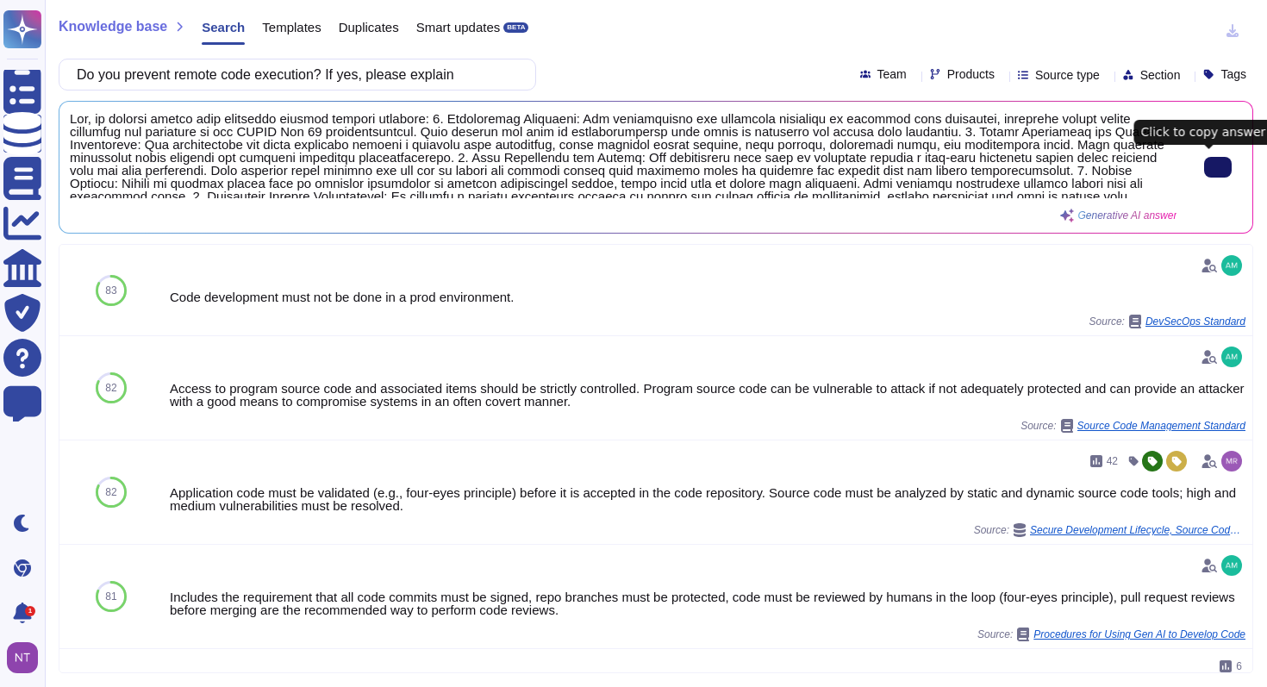
click at [451, 77] on input "Do you prevent remote code execution? If yes, please explain" at bounding box center [293, 74] width 450 height 30
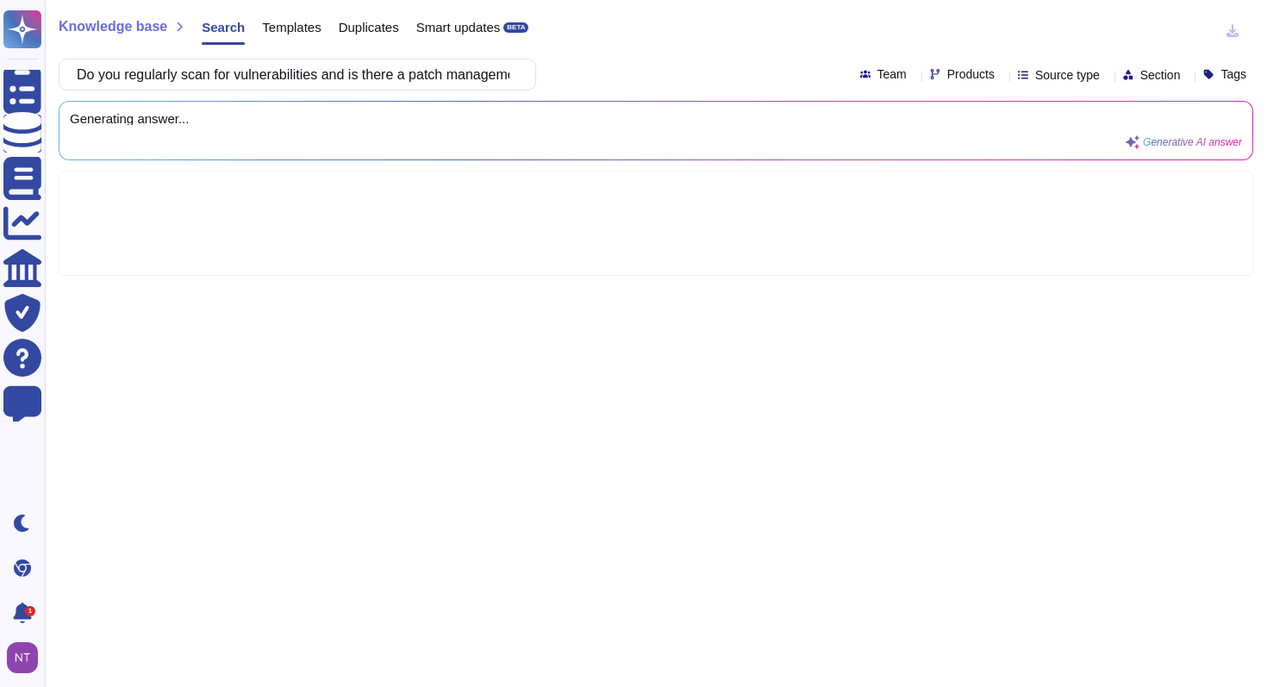
scroll to position [0, 285]
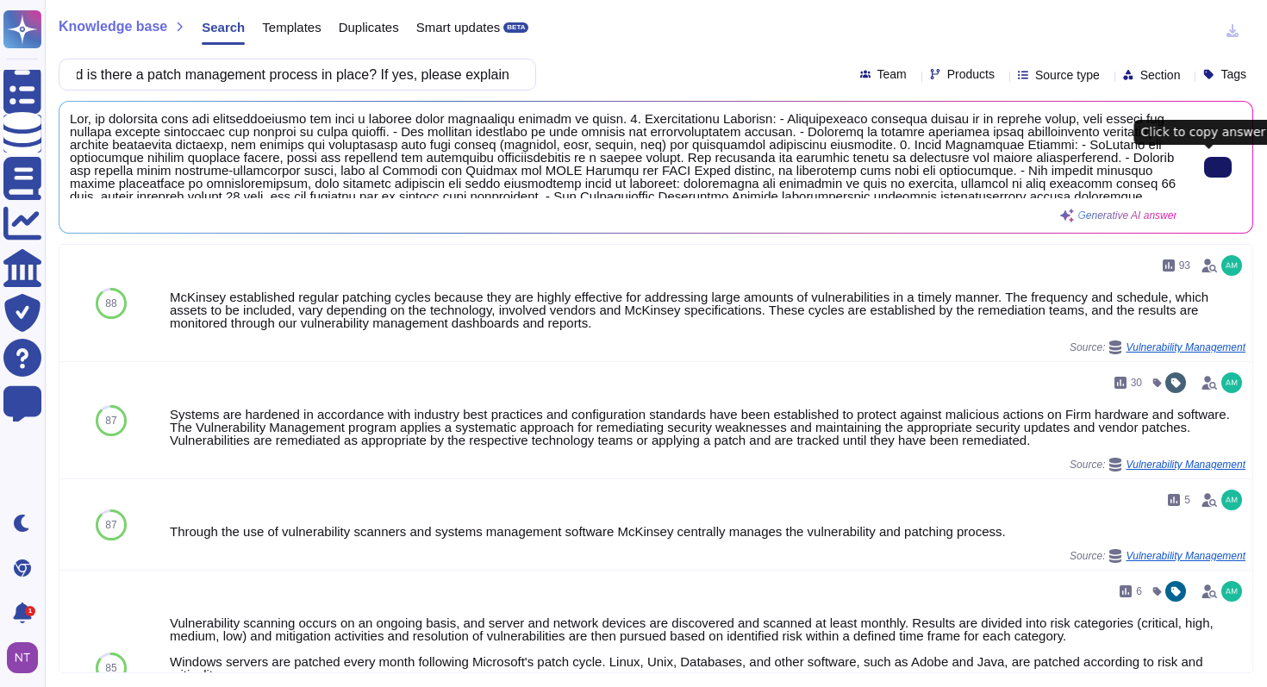
click at [1219, 164] on button at bounding box center [1218, 167] width 28 height 21
click at [478, 77] on input "Do you regularly scan for vulnerabilities and is there a patch management proce…" at bounding box center [293, 74] width 450 height 30
